Goal: Transaction & Acquisition: Purchase product/service

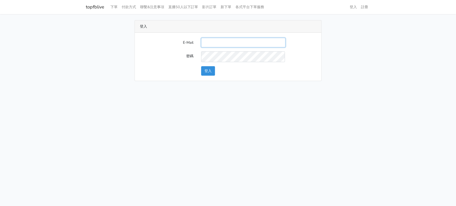
click at [249, 47] on input "E-Mail" at bounding box center [243, 42] width 84 height 9
type input "a0930115212@gmail.com"
click at [210, 76] on button "登入" at bounding box center [208, 70] width 14 height 9
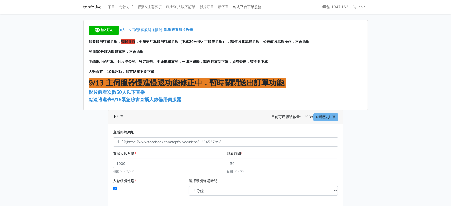
click at [264, 8] on link "各式平台下單服務" at bounding box center [247, 7] width 33 height 10
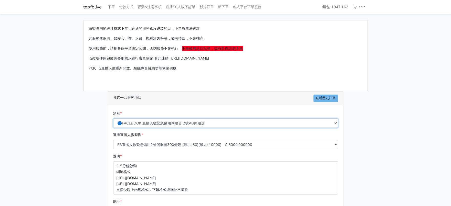
click at [176, 128] on select "🔵FACEBOOK 直播人數緊急備用伺服器 2號AB伺服器 🔵FACEBOOK 網軍專用貼文留言 安全保密 🔵FACEBOOK 直播人數緊急備用伺服器 J1 …" at bounding box center [225, 123] width 225 height 9
select select "🔵2/12新增FACEBOOK 直播人數緊急備用伺服器 SC伺服器"
click at [113, 128] on select "🔵FACEBOOK 直播人數緊急備用伺服器 2號AB伺服器 🔵FACEBOOK 網軍專用貼文留言 安全保密 🔵FACEBOOK 直播人數緊急備用伺服器 J1 …" at bounding box center [225, 123] width 225 height 9
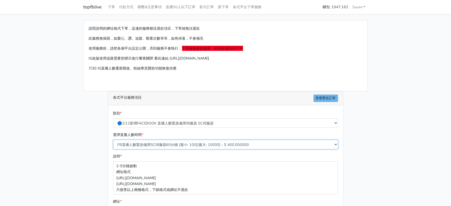
click at [174, 150] on select "FB直播人數緊急備用SC伺服器60分鐘 [最小: 100][最大: 10000] - $ 400.000000 FB直播人數緊急備用SC伺服器120分鐘 [最…" at bounding box center [225, 144] width 225 height 9
select select "636"
click at [113, 150] on select "FB直播人數緊急備用SC伺服器60分鐘 [最小: 100][最大: 10000] - $ 400.000000 FB直播人數緊急備用SC伺服器120分鐘 [最…" at bounding box center [225, 144] width 225 height 9
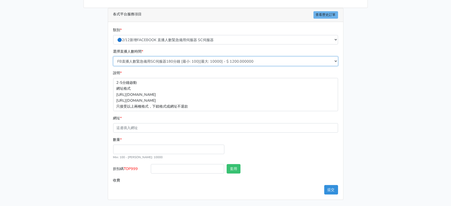
scroll to position [119, 0]
click at [140, 145] on input "數量 *" at bounding box center [168, 149] width 111 height 9
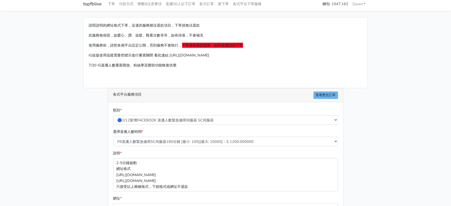
scroll to position [0, 0]
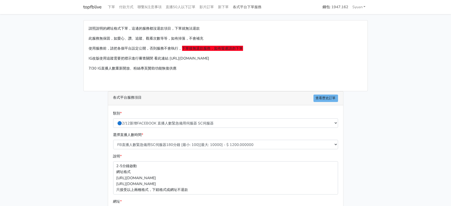
type input "300"
type input "360.000"
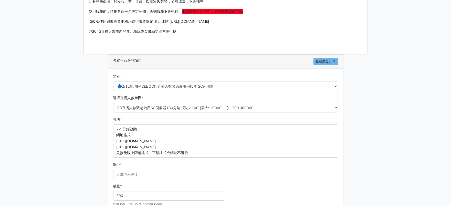
scroll to position [119, 0]
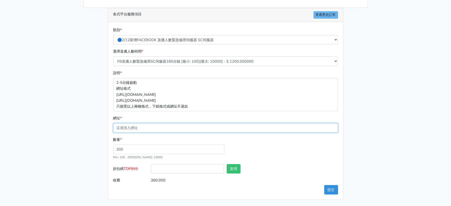
paste input "[URL][DOMAIN_NAME]"
type input "[URL][DOMAIN_NAME]"
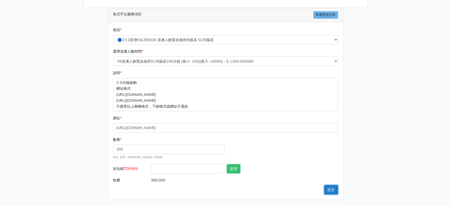
click at [330, 188] on button "提交" at bounding box center [331, 189] width 14 height 9
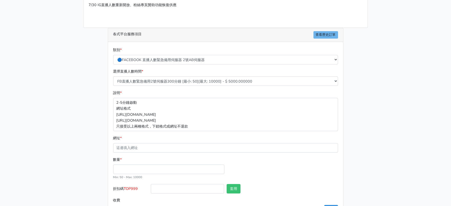
scroll to position [64, 0]
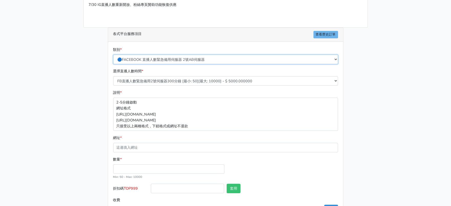
drag, startPoint x: 182, startPoint y: 74, endPoint x: 184, endPoint y: 73, distance: 2.7
click at [182, 64] on select "🔵FACEBOOK 直播人數緊急備用伺服器 2號AB伺服器 🔵FACEBOOK 網軍專用貼文留言 安全保密 🔵FACEBOOK 直播人數緊急備用伺服器 J1 …" at bounding box center [225, 59] width 225 height 9
select select "🔵FACEBOOK按讚-追蹤-評論-社團成員-影片觀看-短影片觀看"
click at [113, 64] on select "🔵FACEBOOK 直播人數緊急備用伺服器 2號AB伺服器 🔵FACEBOOK 網軍專用貼文留言 安全保密 🔵FACEBOOK 直播人數緊急備用伺服器 J1 …" at bounding box center [225, 59] width 225 height 9
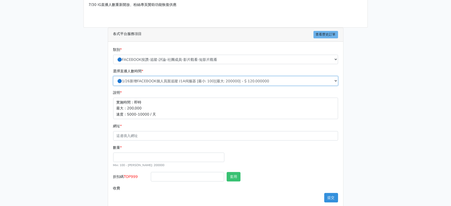
click at [179, 86] on select "🔵1/26新增FACEBOOK個人頁面追蹤 J1A伺服器 [最小: 100][最大: 200000] - $ 120.000000 🔵增加社團成員數 伺服器J…" at bounding box center [225, 80] width 225 height 9
select select "384"
click at [113, 86] on select "🔵1/26新增FACEBOOK個人頁面追蹤 J1A伺服器 [最小: 100][最大: 200000] - $ 120.000000 🔵增加社團成員數 伺服器J…" at bounding box center [225, 80] width 225 height 9
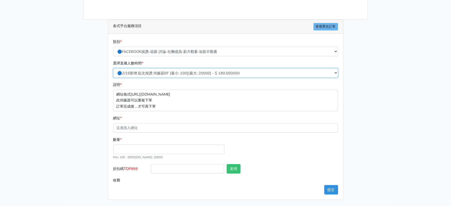
scroll to position [106, 0]
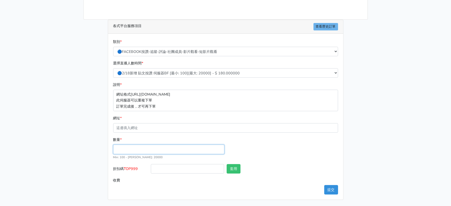
click at [148, 145] on input "數量 *" at bounding box center [168, 149] width 111 height 9
type input "500"
type input "90.000"
click at [320, 140] on div "數量 * 500 Min: 100 - Max: 20000" at bounding box center [225, 150] width 227 height 27
drag, startPoint x: 133, startPoint y: 144, endPoint x: 69, endPoint y: 144, distance: 64.3
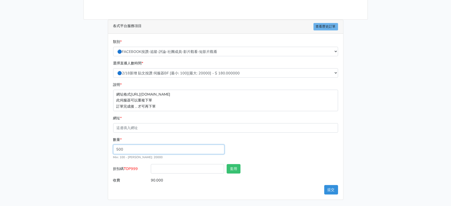
click at [69, 144] on main "請照說明的網址格式下單，這邊的服務都沒退款項目，下單就無法退款 此服務無保固，如愛心、讚、追蹤、觀看次數等等，如有掉落，不會補充 使用服務前，請把各個平台設定…" at bounding box center [225, 74] width 451 height 264
type input "300"
type input "54.000"
click at [349, 140] on div "請照說明的網址格式下單，這邊的服務都沒退款項目，下單就無法退款 此服務無保固，如愛心、讚、追蹤、觀看次數等等，如有掉落，不會補充 使用服務前，請把各個平台設定…" at bounding box center [226, 75] width 292 height 252
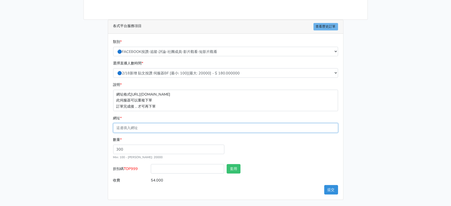
paste input "[URL][DOMAIN_NAME]"
type input "[URL][DOMAIN_NAME]"
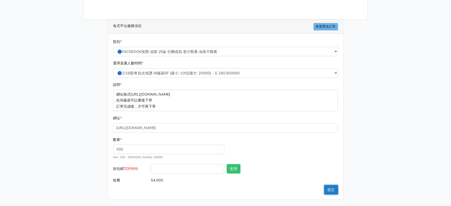
click at [331, 188] on button "提交" at bounding box center [331, 189] width 14 height 9
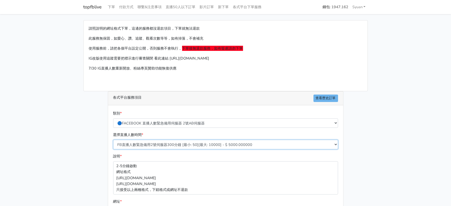
click at [175, 150] on select "FB直播人數緊急備用2號伺服器300分鐘 [最小: 50][最大: 10000] - $ 5000.000000 FB直播人數緊急備用2號伺服器60分鐘 [最…" at bounding box center [225, 144] width 225 height 9
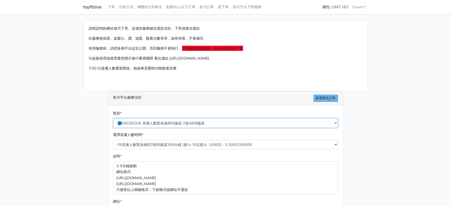
click at [173, 128] on select "🔵FACEBOOK 直播人數緊急備用伺服器 2號AB伺服器 🔵FACEBOOK 網軍專用貼文留言 安全保密 🔵FACEBOOK 直播人數緊急備用伺服器 J1 …" at bounding box center [225, 123] width 225 height 9
select select "🔵FACEBOOK按讚-追蹤-評論-社團成員-影片觀看-短影片觀看"
click at [113, 128] on select "🔵FACEBOOK 直播人數緊急備用伺服器 2號AB伺服器 🔵FACEBOOK 網軍專用貼文留言 安全保密 🔵FACEBOOK 直播人數緊急備用伺服器 J1 …" at bounding box center [225, 123] width 225 height 9
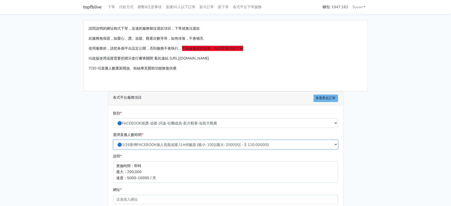
click at [170, 150] on select "🔵1/26新增FACEBOOK個人頁面追蹤 J1A伺服器 [最小: 100][最大: 200000] - $ 120.000000 🔵增加社團成員數 伺服器J…" at bounding box center [225, 144] width 225 height 9
select select "505"
click at [113, 150] on select "🔵1/26新增FACEBOOK個人頁面追蹤 J1A伺服器 [最小: 100][最大: 200000] - $ 120.000000 🔵增加社團成員數 伺服器J…" at bounding box center [225, 144] width 225 height 9
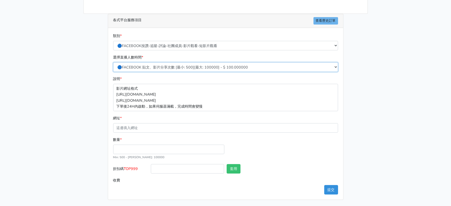
scroll to position [96, 0]
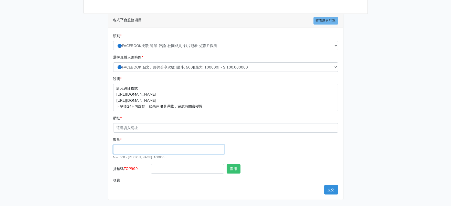
click at [157, 154] on input "數量 *" at bounding box center [168, 149] width 111 height 9
type input "600"
type input "60.000"
click at [299, 150] on div "數量 * 600 Min: 500 - Max: 100000" at bounding box center [225, 150] width 227 height 27
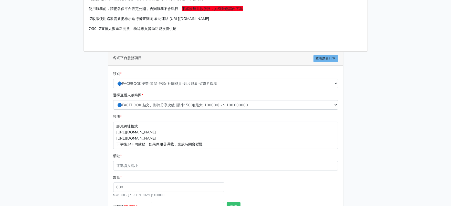
scroll to position [112, 0]
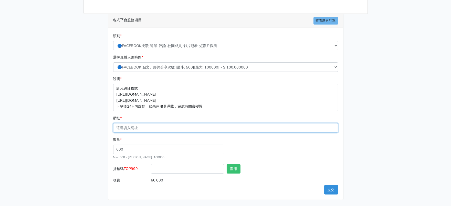
paste input "[URL][DOMAIN_NAME]"
type input "[URL][DOMAIN_NAME]"
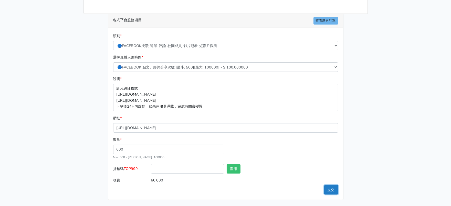
click at [327, 190] on button "提交" at bounding box center [331, 189] width 14 height 9
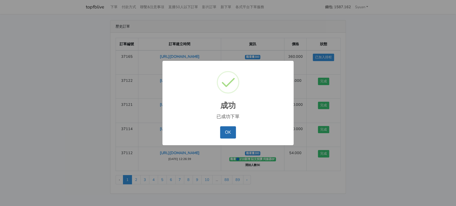
click at [228, 138] on button "OK" at bounding box center [228, 133] width 16 height 12
click at [228, 132] on button "OK" at bounding box center [228, 133] width 16 height 12
